Goal: Use online tool/utility: Utilize a website feature to perform a specific function

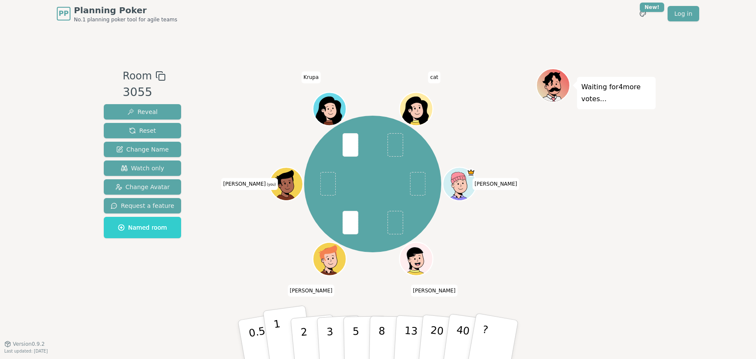
click at [285, 336] on button "1" at bounding box center [288, 339] width 51 height 69
click at [308, 336] on button "2" at bounding box center [313, 340] width 49 height 68
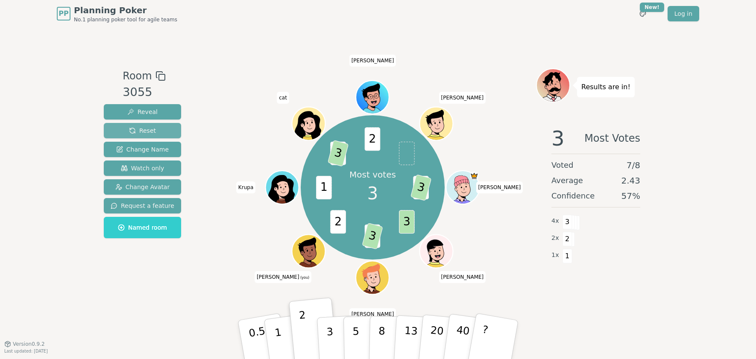
click at [161, 132] on button "Reset" at bounding box center [142, 130] width 77 height 15
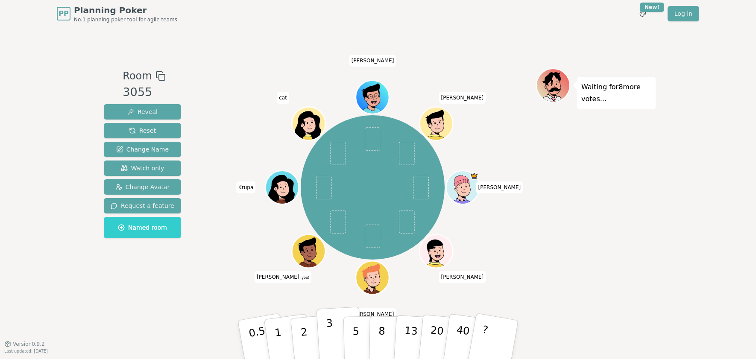
click at [330, 334] on p "3" at bounding box center [330, 340] width 9 height 47
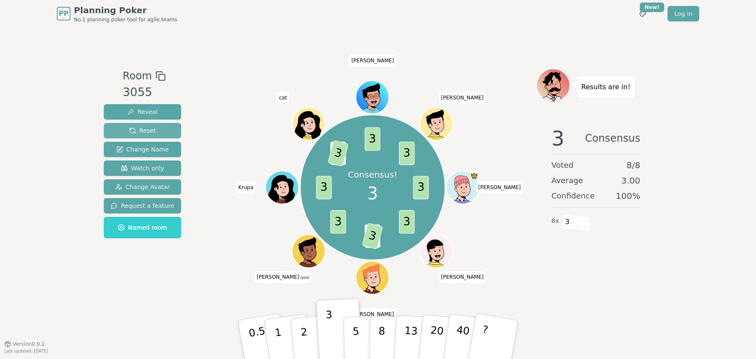
click at [149, 128] on span "Reset" at bounding box center [142, 130] width 27 height 9
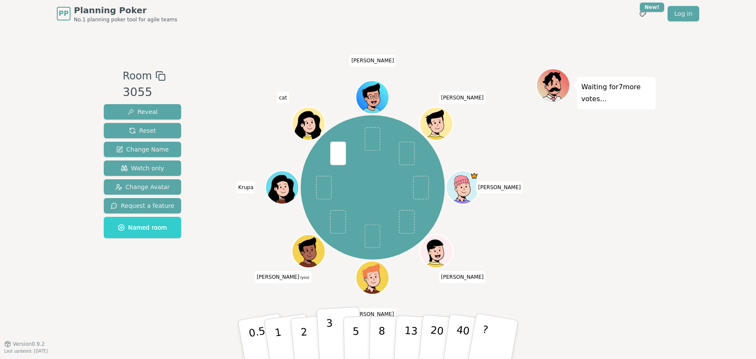
click at [339, 339] on button "3" at bounding box center [339, 339] width 47 height 67
click at [306, 336] on p "2" at bounding box center [304, 341] width 11 height 47
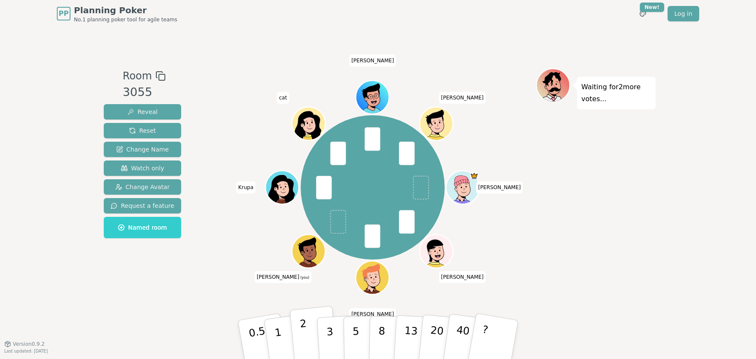
click at [303, 333] on p "2" at bounding box center [304, 341] width 11 height 47
click at [350, 342] on button "5" at bounding box center [365, 339] width 44 height 65
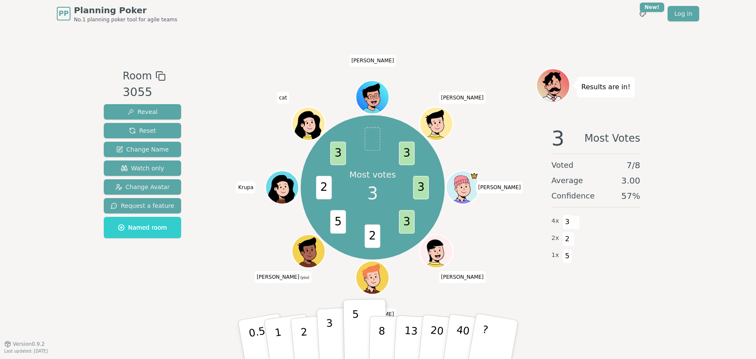
click at [333, 344] on p "3" at bounding box center [330, 340] width 9 height 47
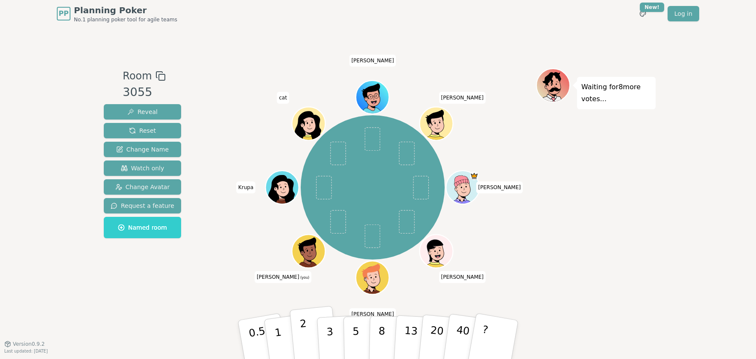
click at [305, 330] on p "2" at bounding box center [304, 341] width 11 height 47
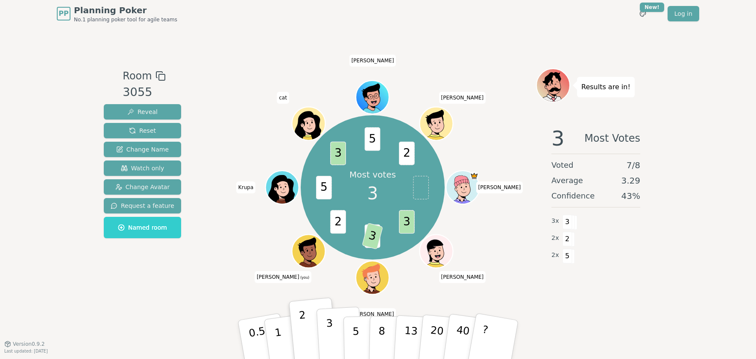
click at [335, 324] on button "3" at bounding box center [339, 339] width 47 height 67
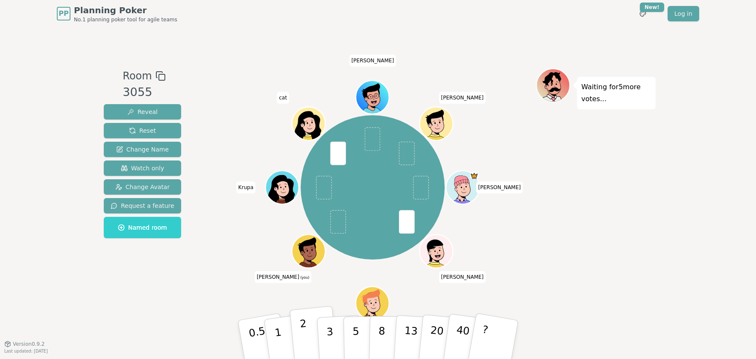
click at [308, 339] on button "2" at bounding box center [313, 340] width 49 height 68
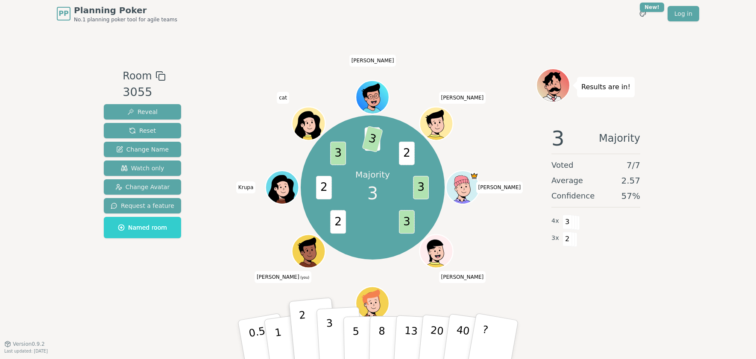
click at [329, 334] on p "3" at bounding box center [330, 340] width 9 height 47
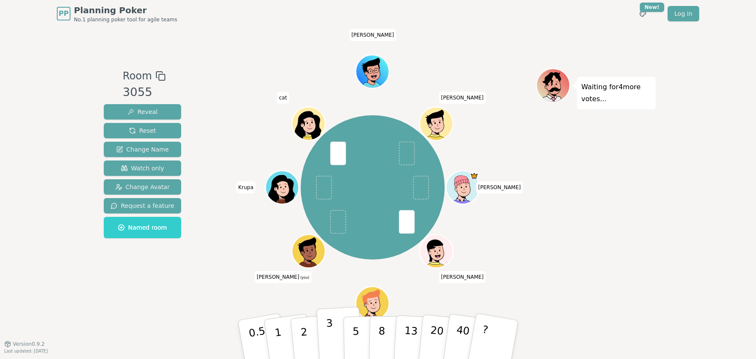
click at [324, 334] on button "3" at bounding box center [339, 339] width 47 height 67
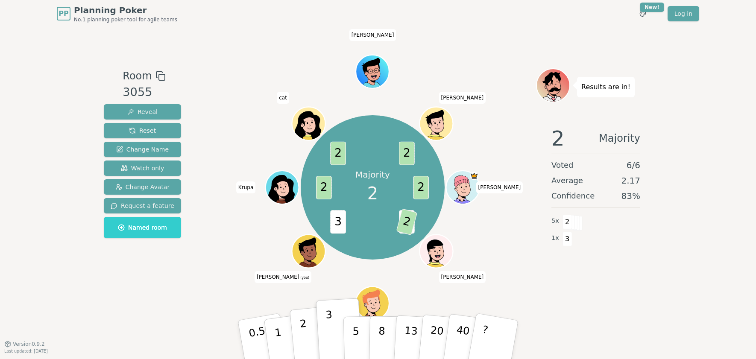
click at [306, 344] on p "2" at bounding box center [304, 341] width 11 height 47
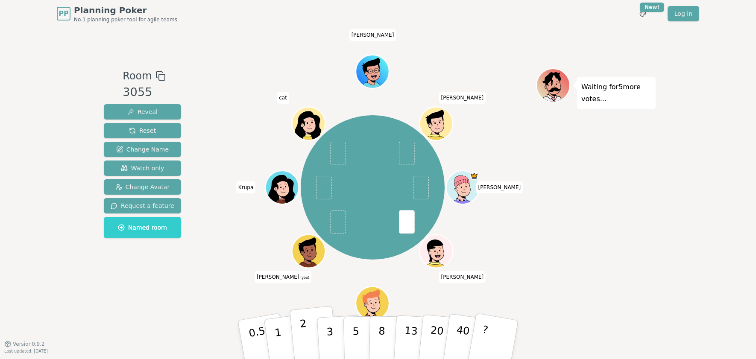
click at [305, 334] on p "2" at bounding box center [304, 341] width 11 height 47
click at [306, 341] on p "2" at bounding box center [304, 341] width 11 height 47
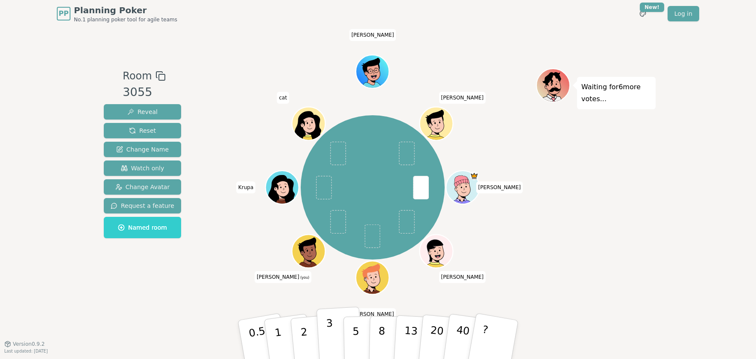
click at [338, 344] on button "3" at bounding box center [339, 339] width 47 height 67
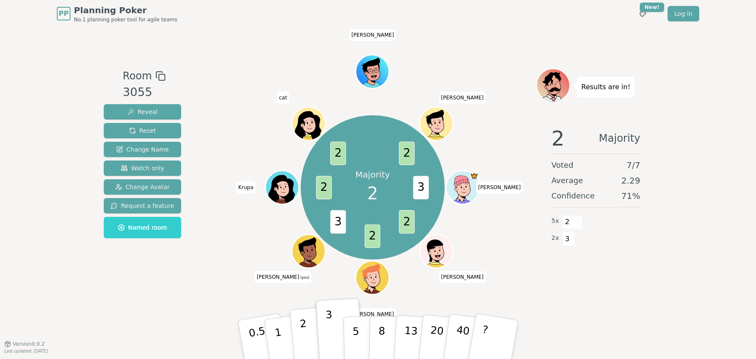
click at [309, 341] on button "2" at bounding box center [313, 340] width 49 height 68
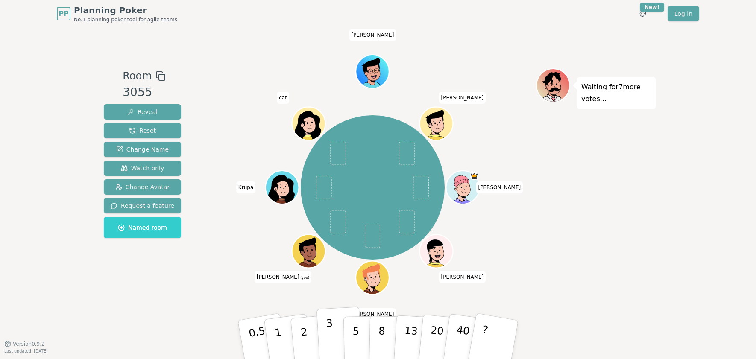
click at [336, 324] on button "3" at bounding box center [339, 339] width 47 height 67
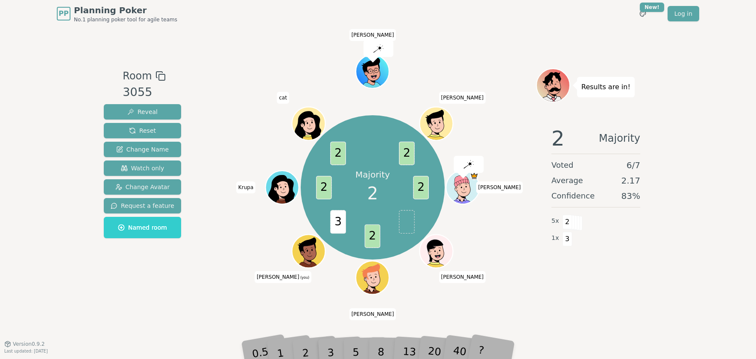
click at [299, 338] on div "1" at bounding box center [288, 339] width 29 height 33
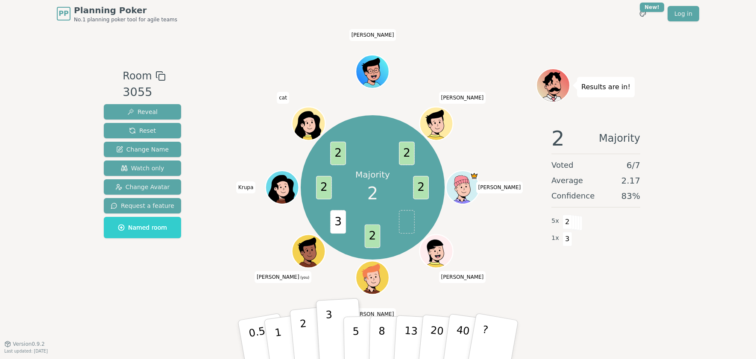
click at [302, 339] on p "2" at bounding box center [304, 341] width 11 height 47
